Goal: Task Accomplishment & Management: Manage account settings

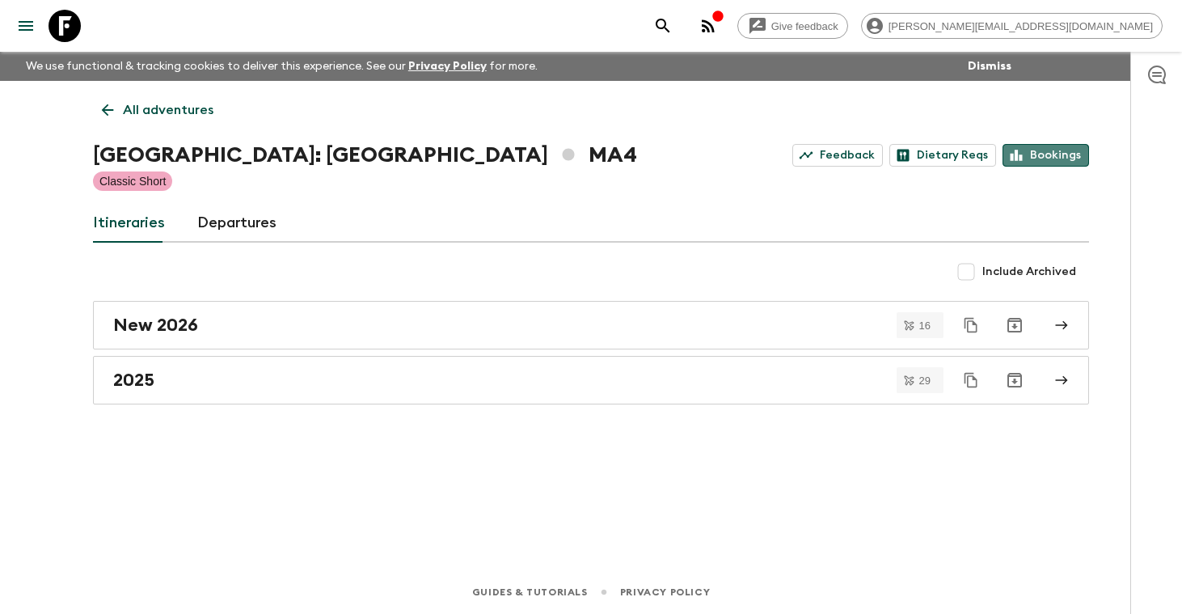
click at [1045, 162] on link "Bookings" at bounding box center [1045, 155] width 86 height 23
click at [192, 113] on p "All adventures" at bounding box center [168, 109] width 91 height 19
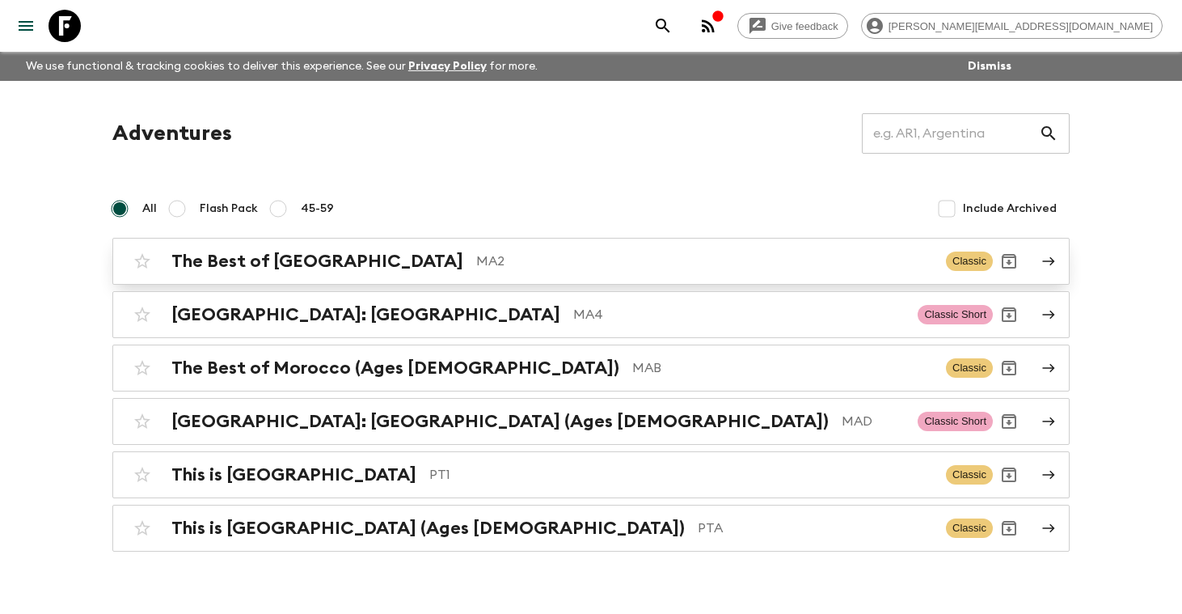
click at [237, 259] on h2 "The Best of [GEOGRAPHIC_DATA]" at bounding box center [317, 261] width 292 height 21
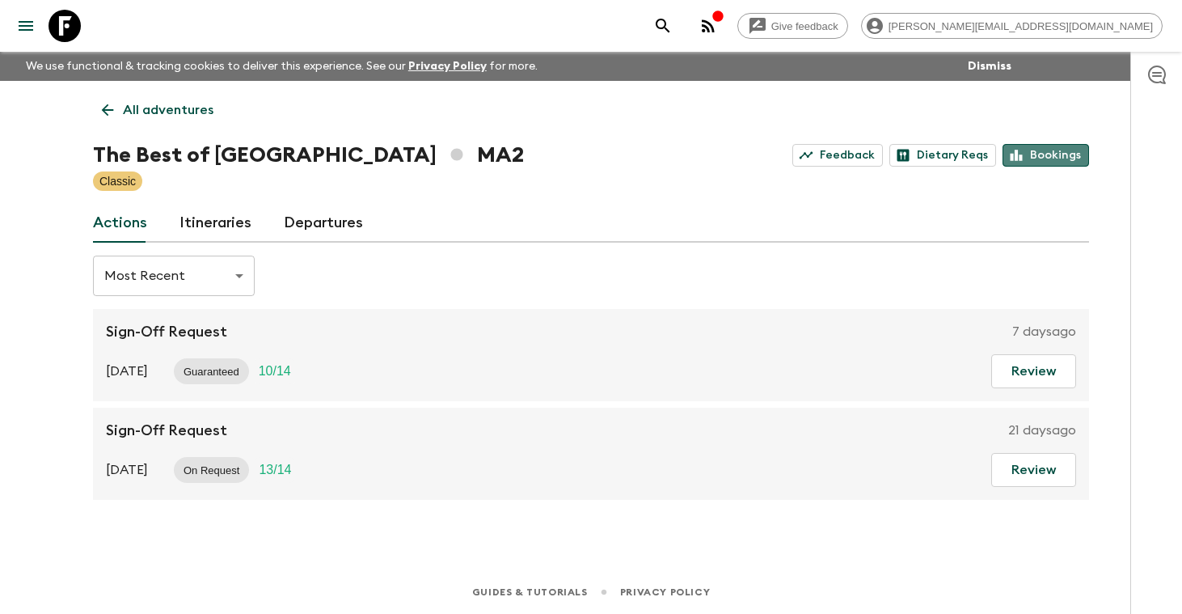
click at [1061, 156] on link "Bookings" at bounding box center [1045, 155] width 86 height 23
click at [155, 113] on p "All adventures" at bounding box center [168, 109] width 91 height 19
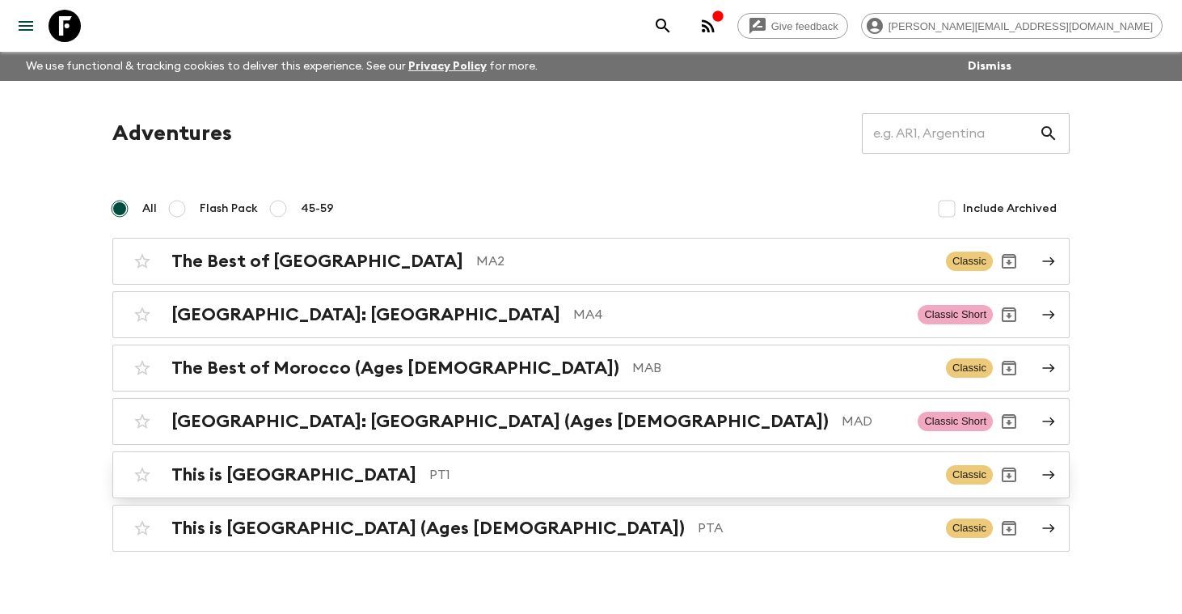
click at [212, 478] on h2 "This is [GEOGRAPHIC_DATA]" at bounding box center [293, 474] width 245 height 21
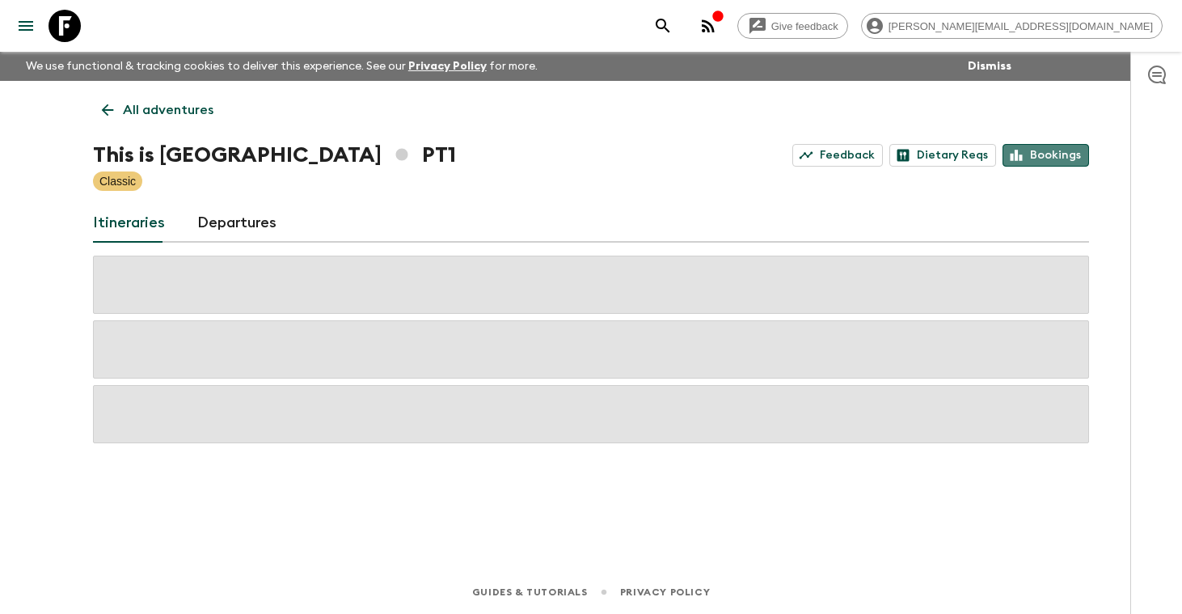
click at [1048, 157] on link "Bookings" at bounding box center [1045, 155] width 86 height 23
